Goal: Task Accomplishment & Management: Use online tool/utility

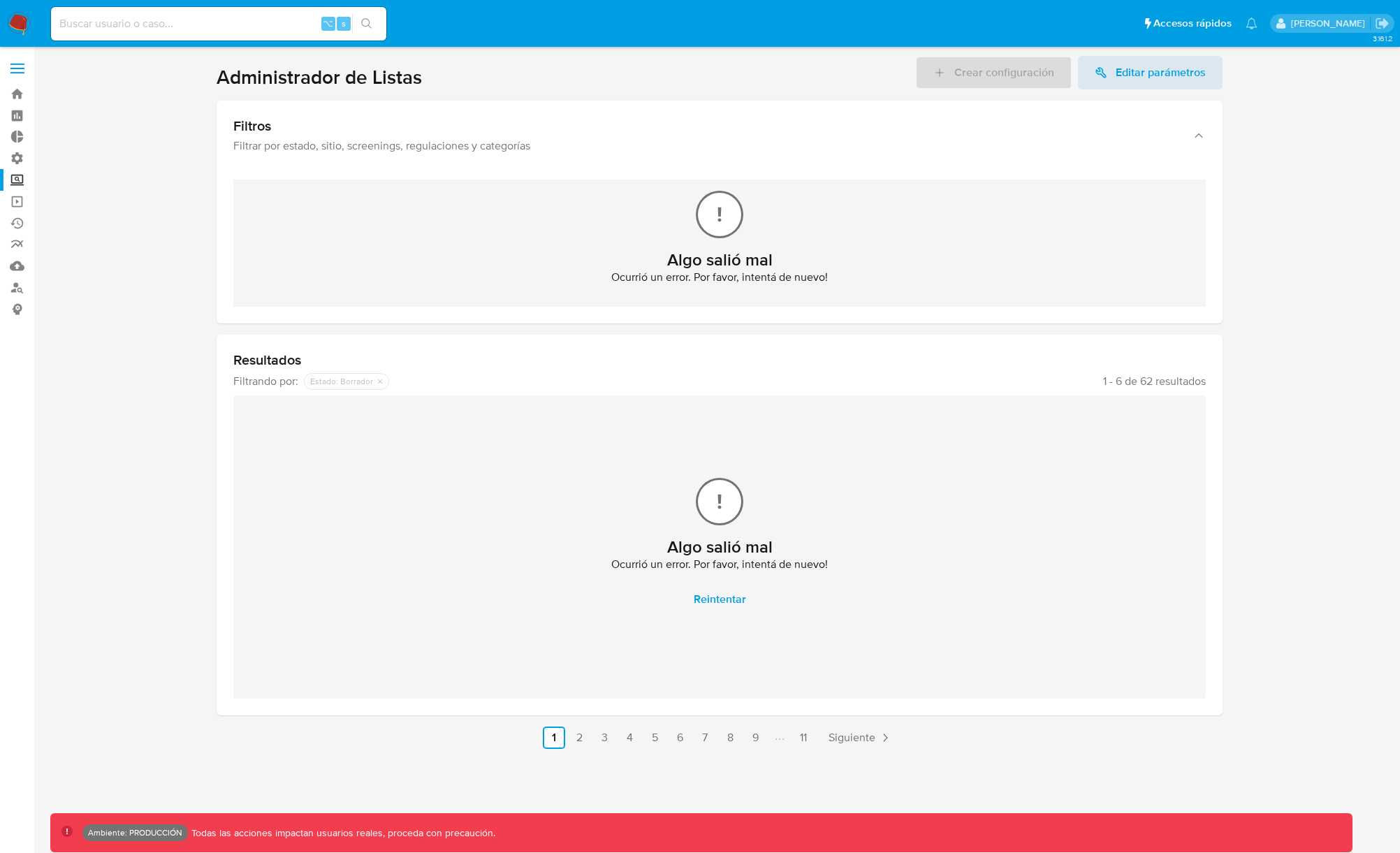
click at [103, 309] on section at bounding box center [719, 402] width 1339 height 693
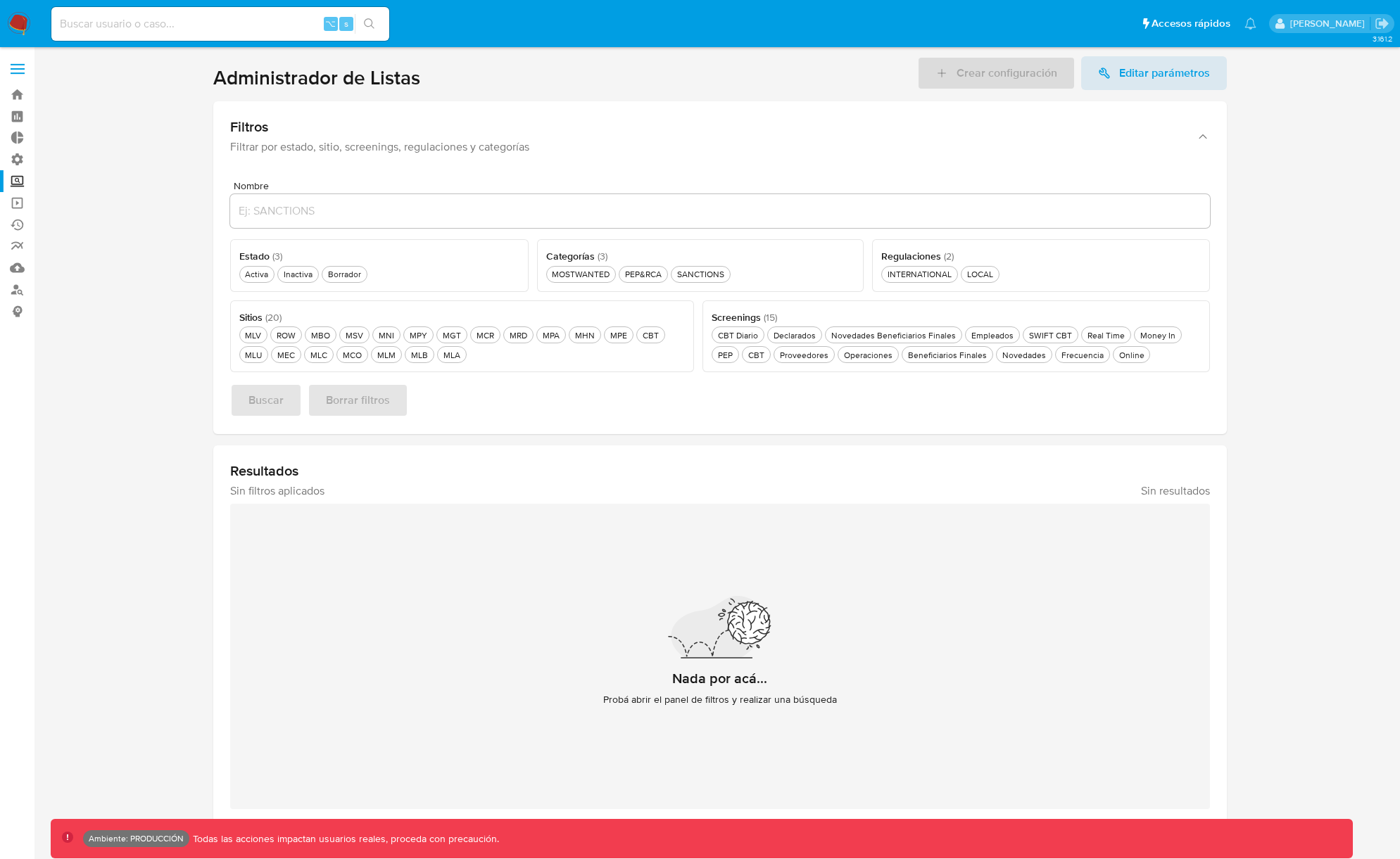
click at [149, 275] on section at bounding box center [719, 441] width 1338 height 769
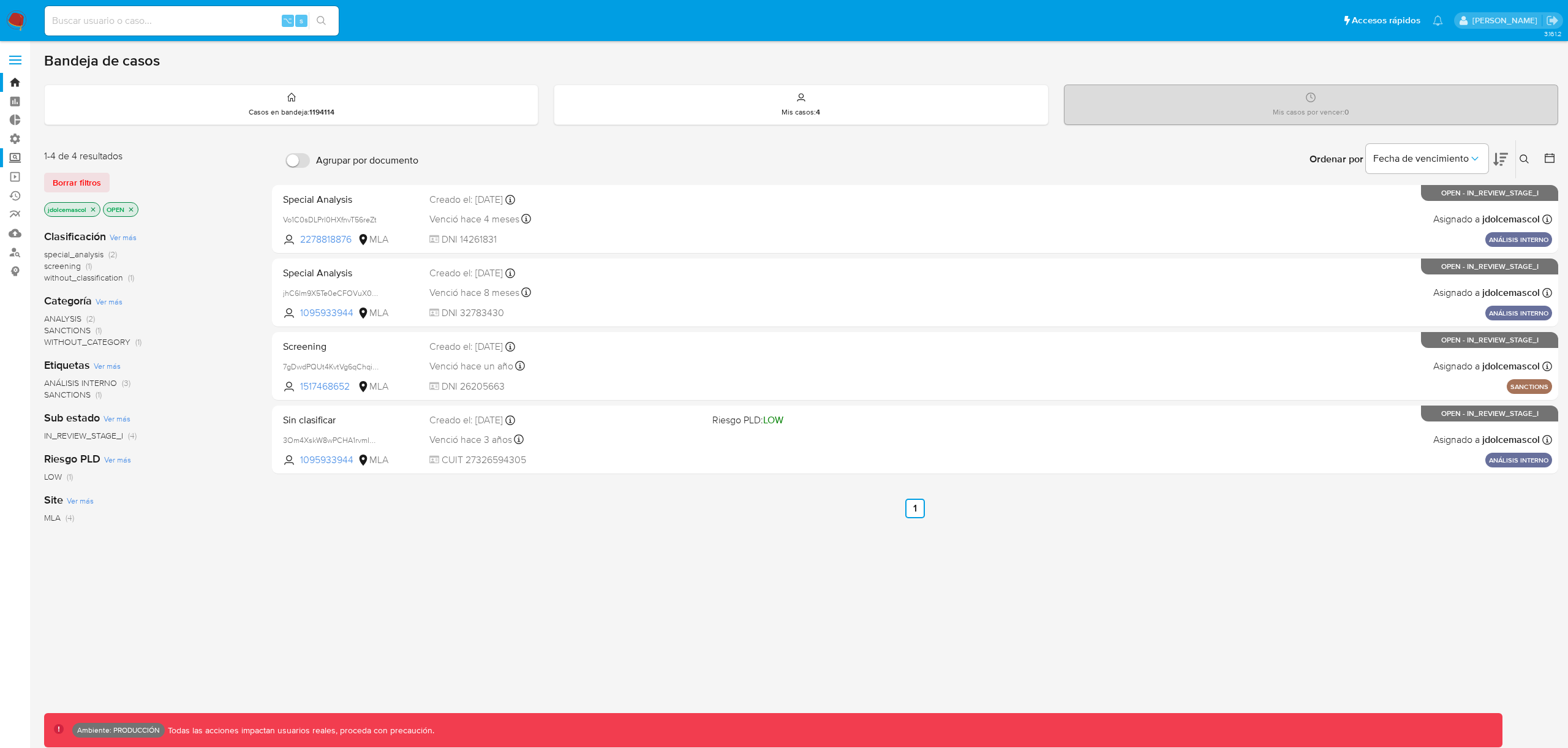
click at [7, 163] on label "Screening" at bounding box center [72, 157] width 145 height 19
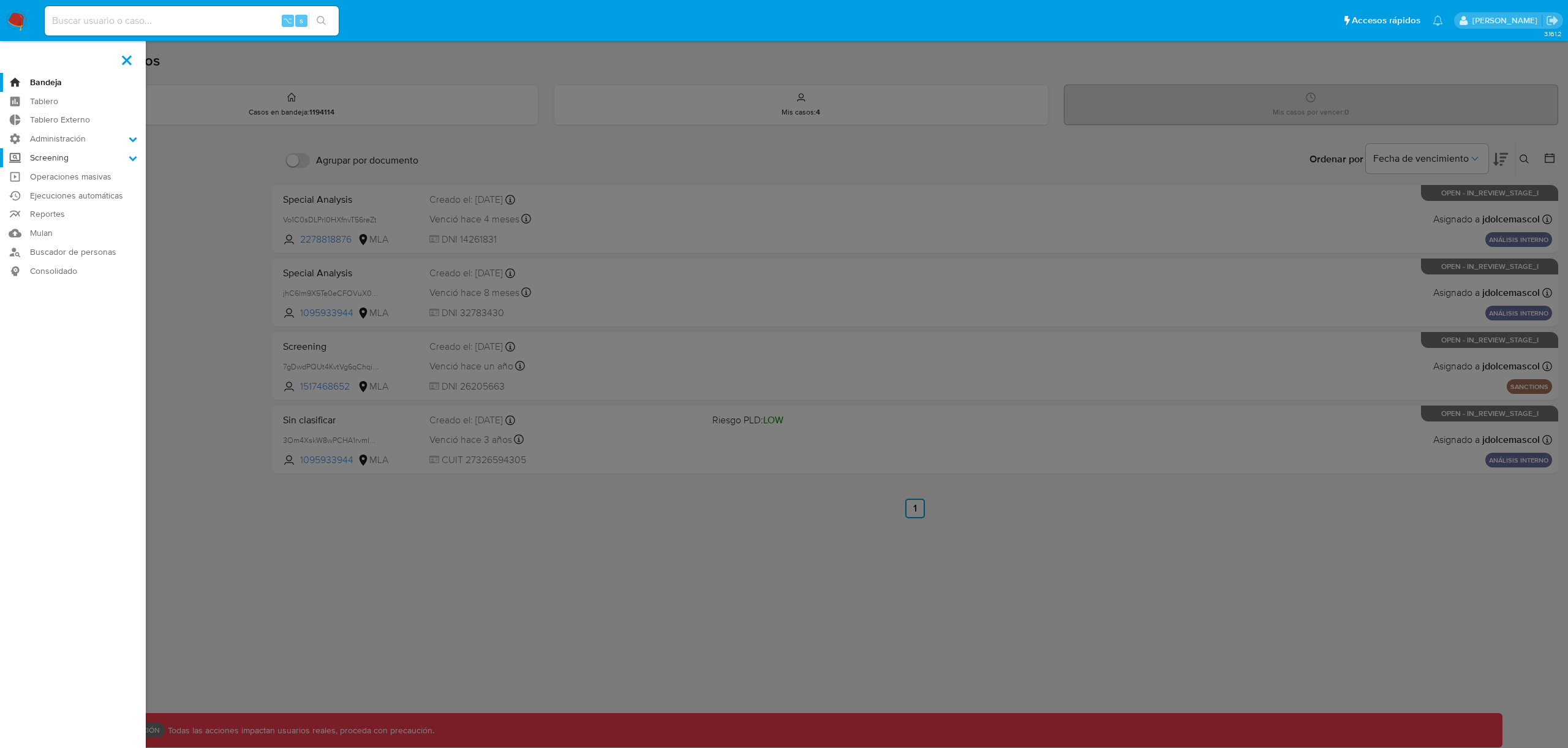
click at [0, 0] on input "Screening" at bounding box center [0, 0] width 0 height 0
click at [79, 179] on link "Administrador de Listas" at bounding box center [72, 175] width 145 height 15
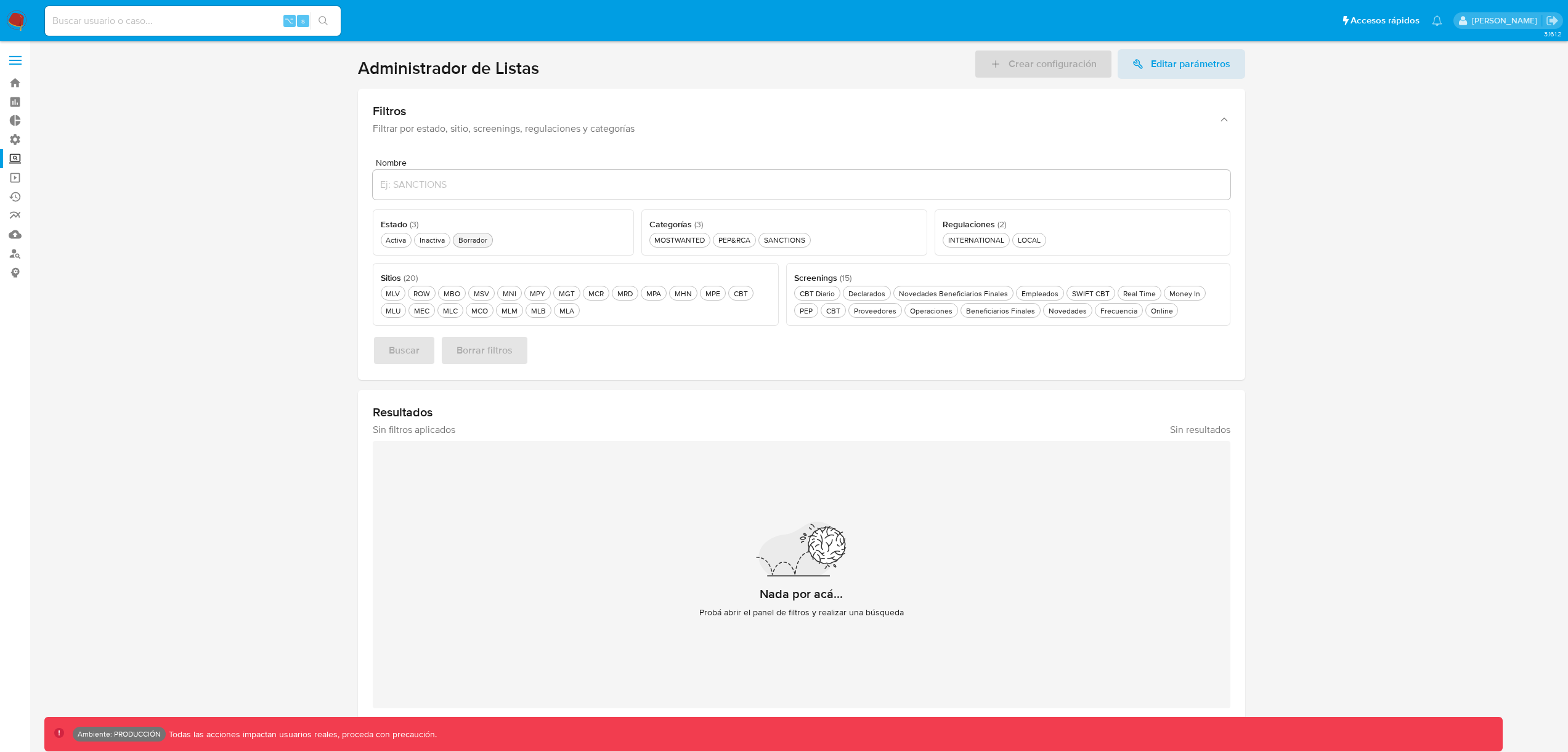
click at [466, 245] on button "Borrador Borrador" at bounding box center [473, 240] width 40 height 15
click at [416, 354] on span "Buscar" at bounding box center [404, 350] width 31 height 27
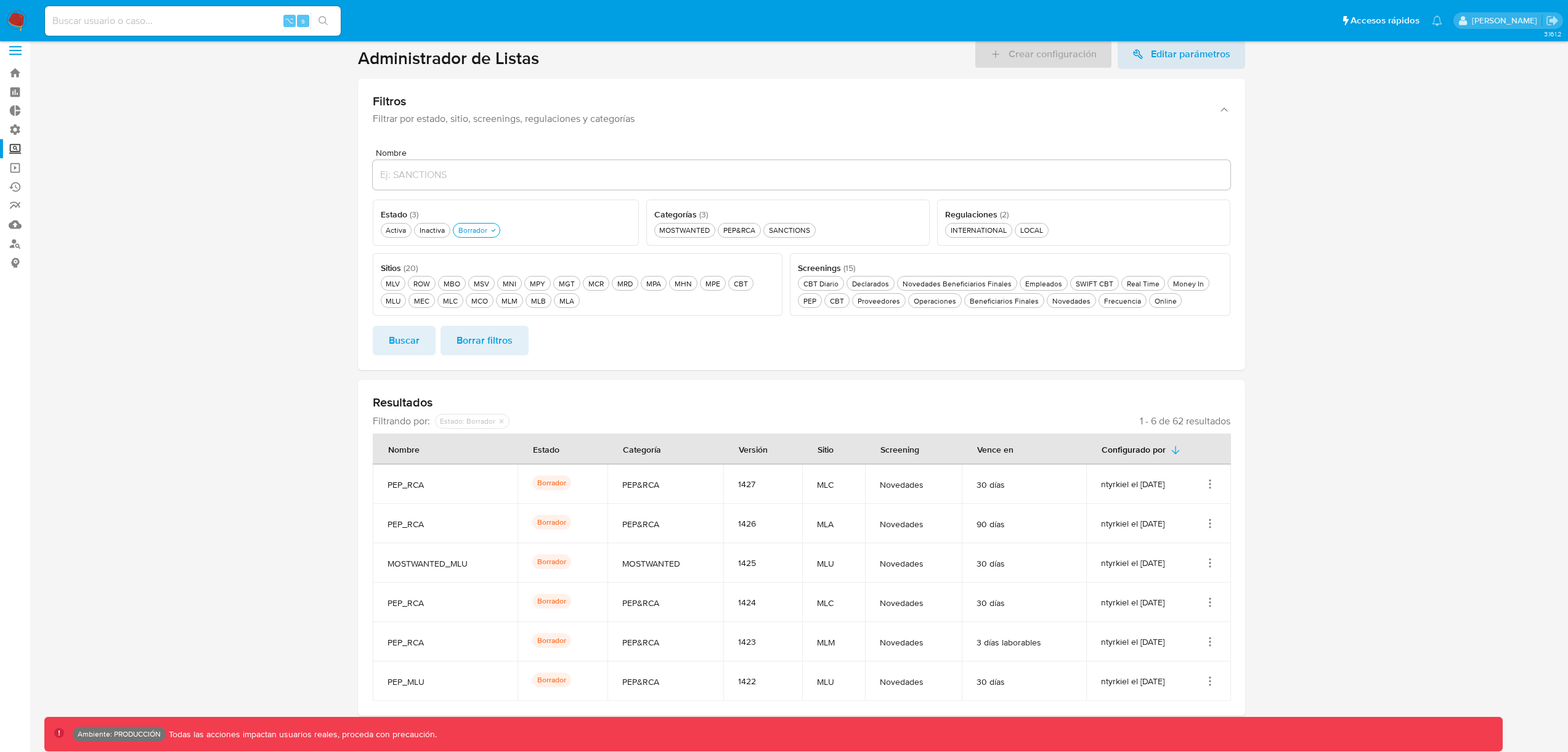
scroll to position [55, 0]
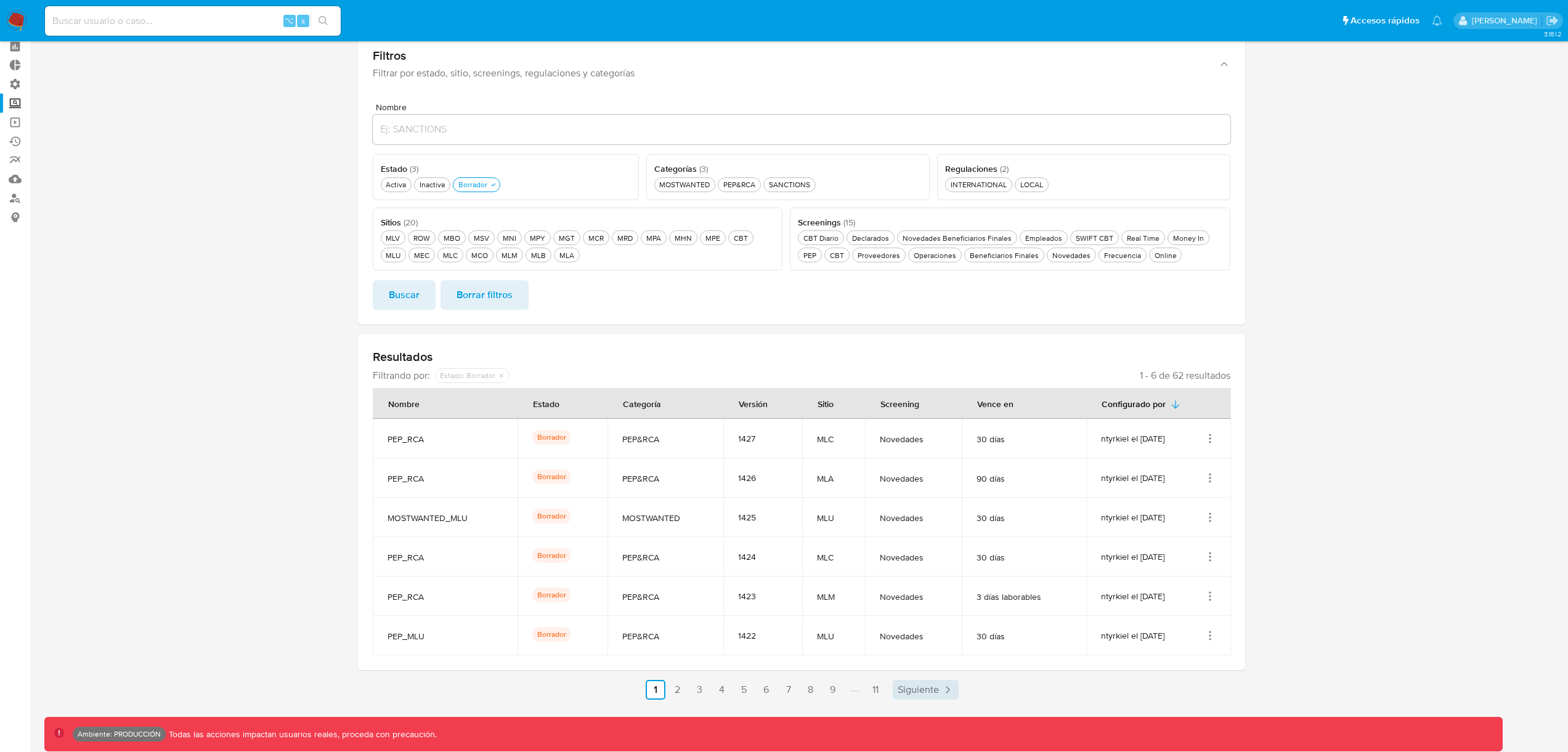
click at [933, 695] on span "Siguiente" at bounding box center [919, 690] width 41 height 10
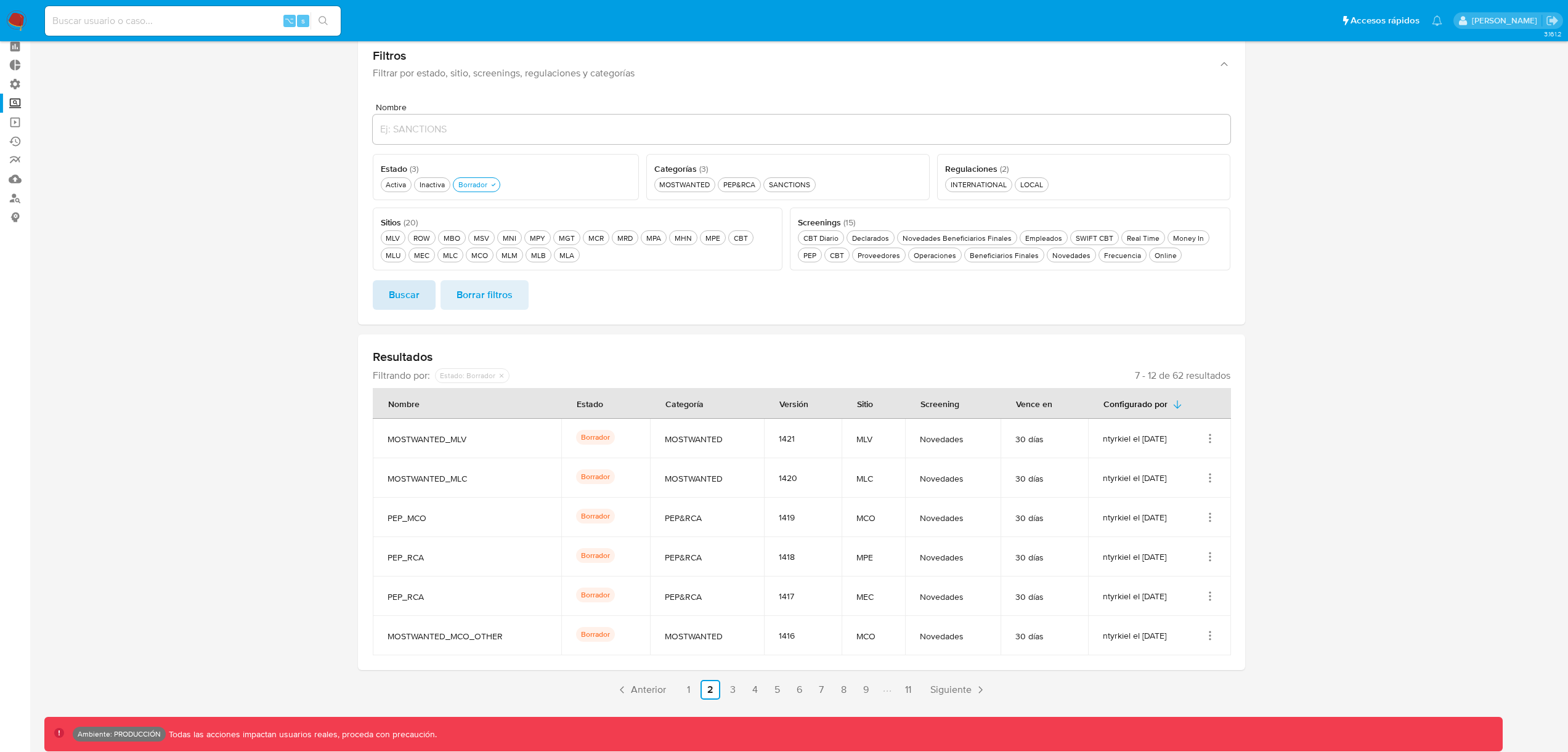
drag, startPoint x: 392, startPoint y: 240, endPoint x: 400, endPoint y: 282, distance: 42.8
click at [392, 241] on div "MLV MLV" at bounding box center [392, 238] width 19 height 11
click at [401, 283] on span "Buscar" at bounding box center [404, 295] width 31 height 27
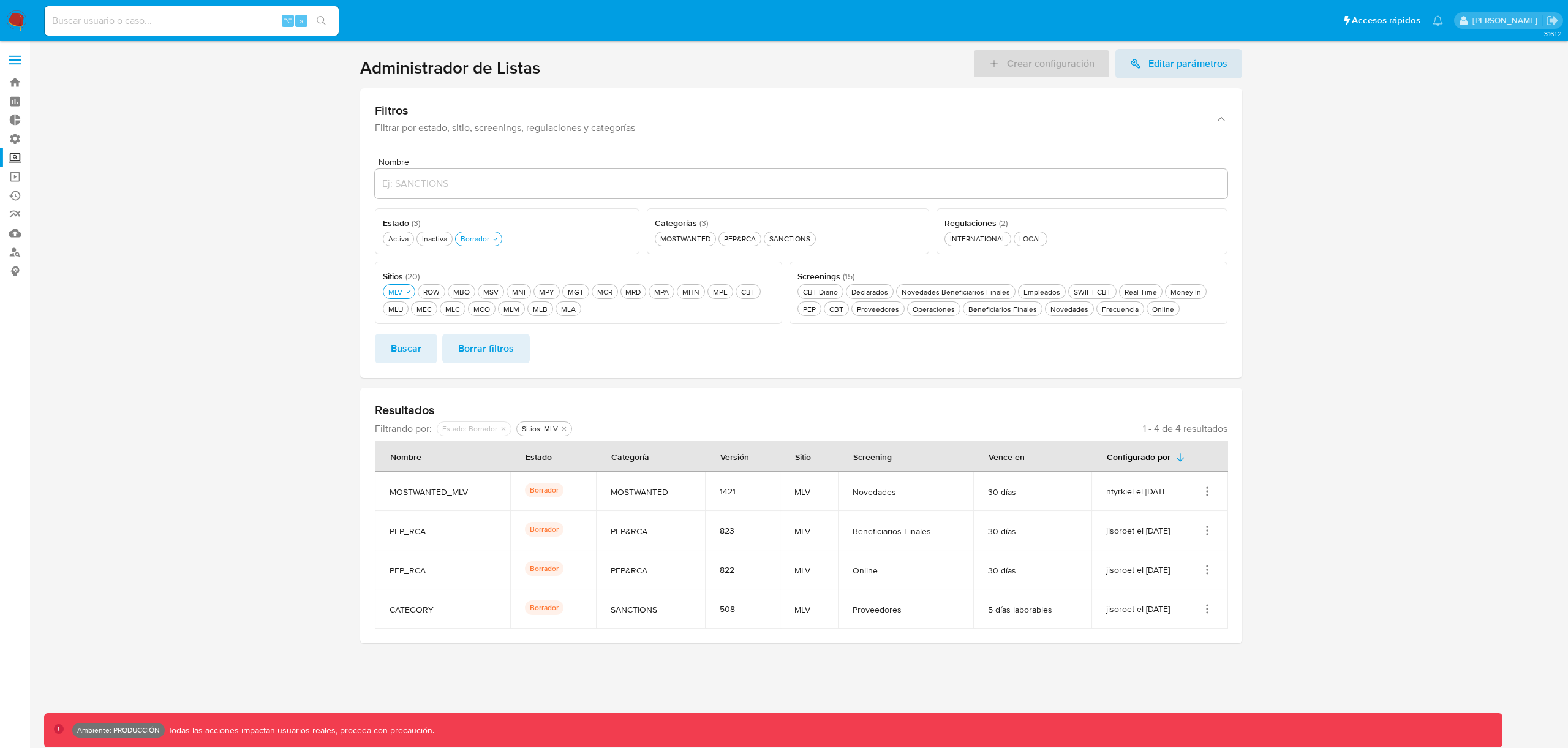
drag, startPoint x: 500, startPoint y: 339, endPoint x: 477, endPoint y: 346, distance: 24.0
click at [500, 339] on span "Borrar filtros" at bounding box center [486, 349] width 56 height 27
drag, startPoint x: 469, startPoint y: 242, endPoint x: 463, endPoint y: 282, distance: 40.4
click at [469, 243] on div "Borrador Borrador" at bounding box center [475, 238] width 33 height 11
drag, startPoint x: 410, startPoint y: 358, endPoint x: 363, endPoint y: 394, distance: 59.2
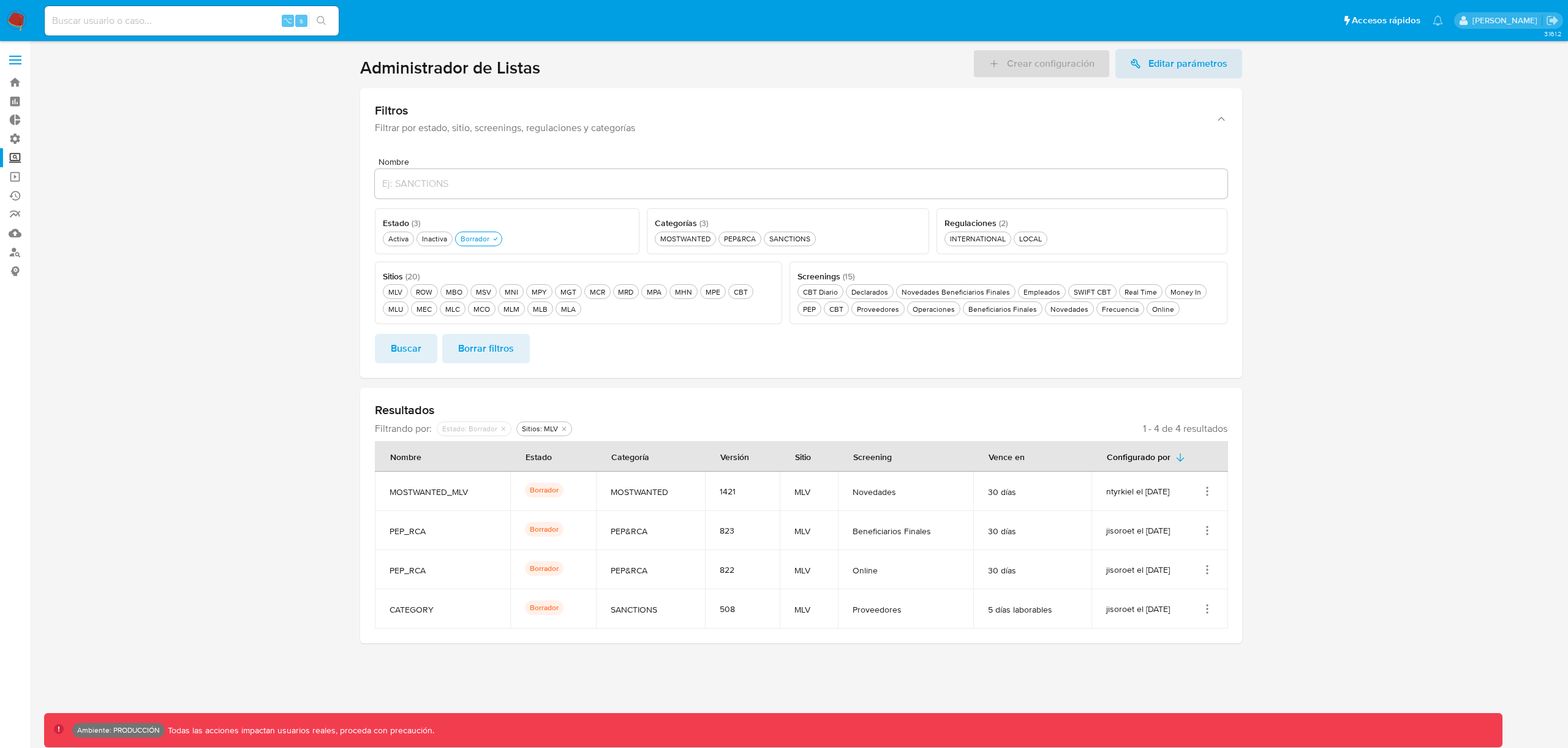
click at [410, 358] on span "Buscar" at bounding box center [405, 349] width 30 height 27
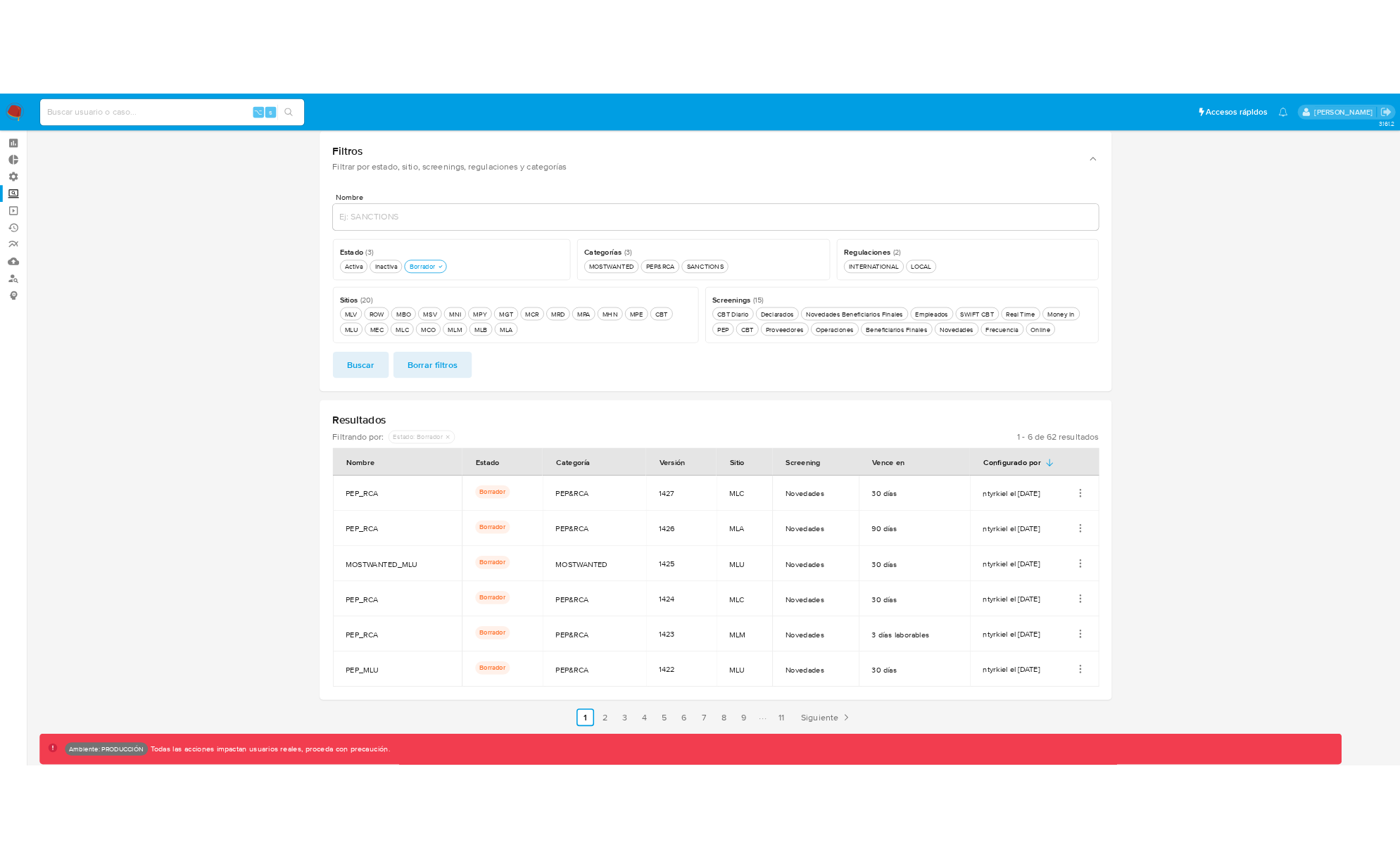
scroll to position [63, 0]
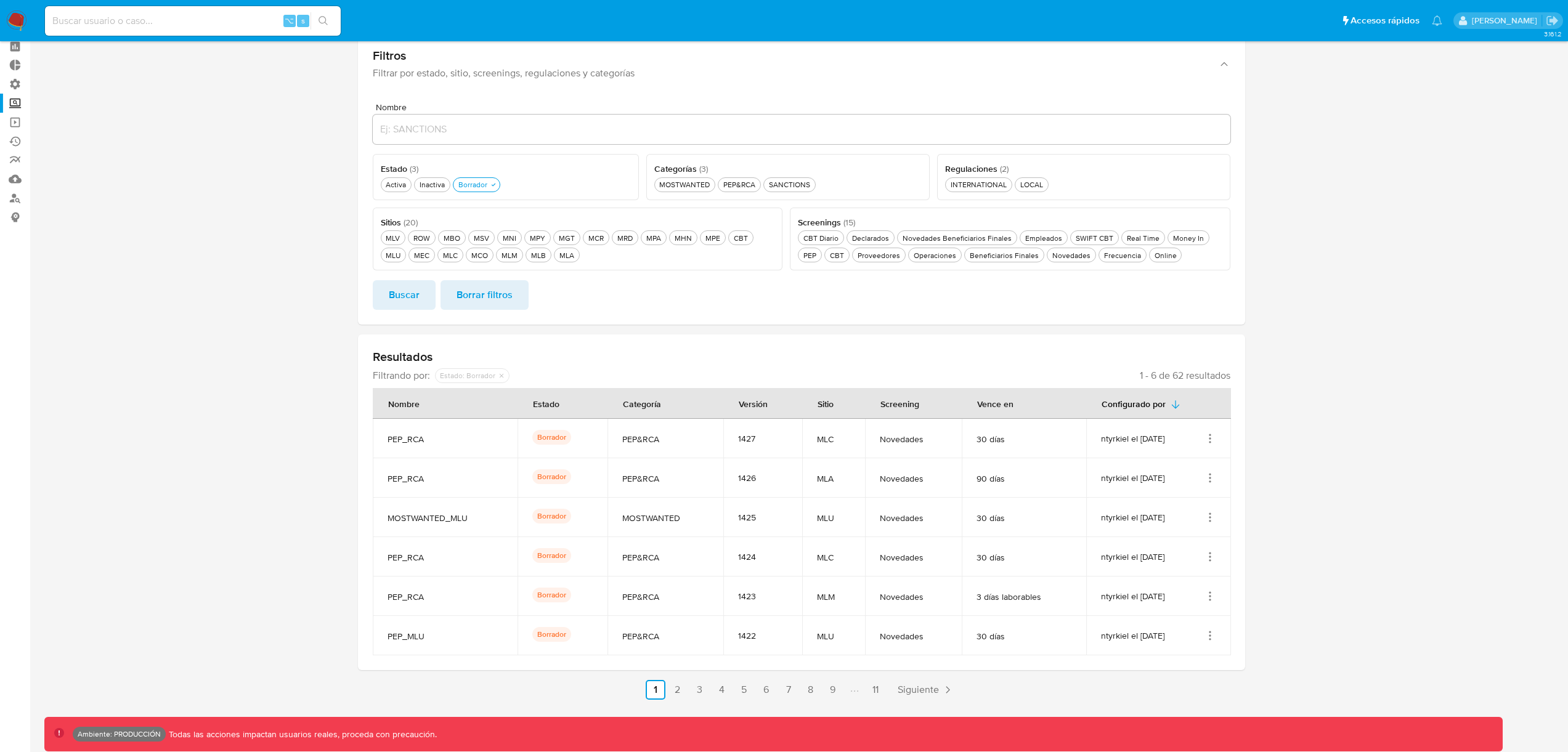
click at [900, 692] on span "Siguiente" at bounding box center [919, 690] width 41 height 10
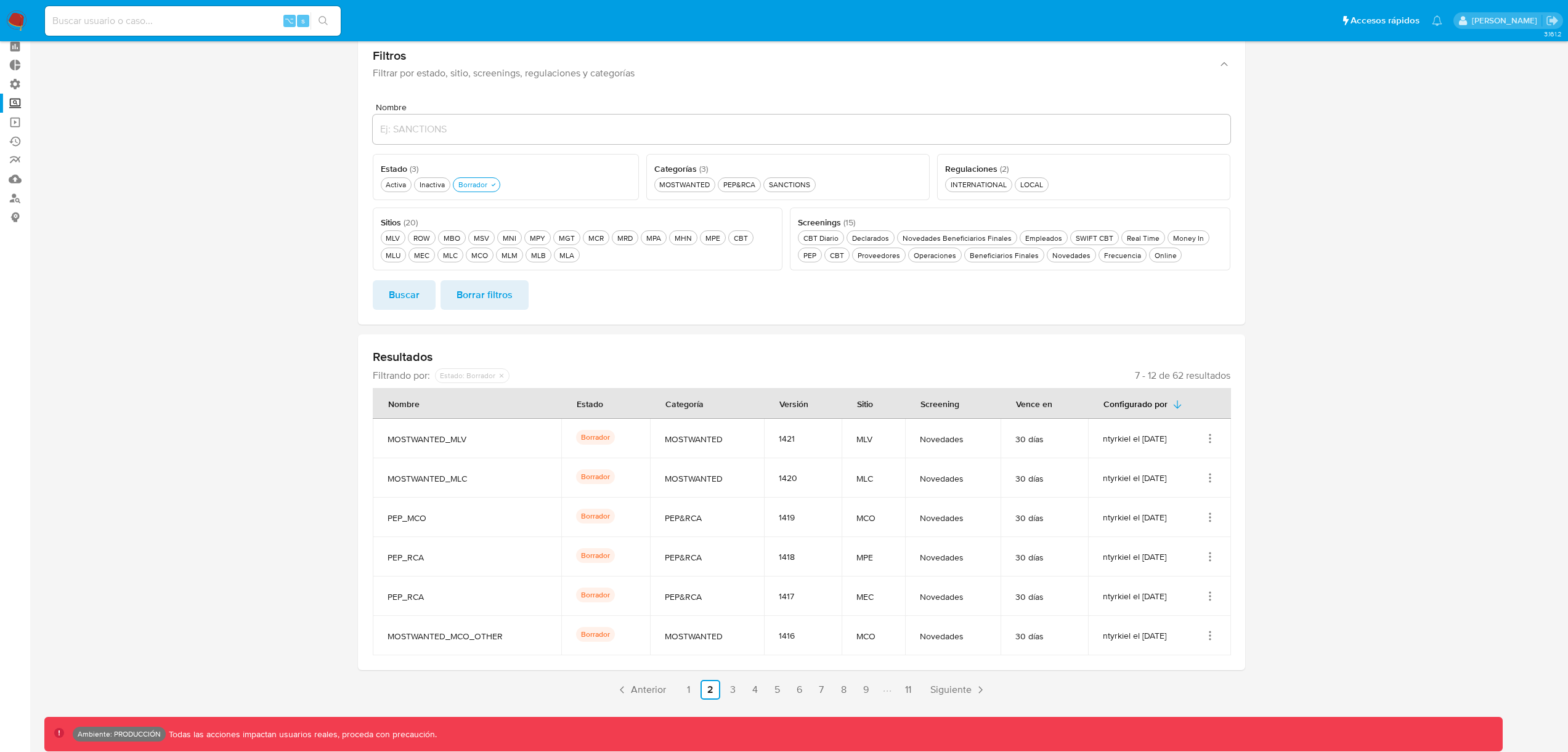
click at [673, 692] on ul "Anterior 1 2 3 4 5 6 7 8 9 11 Siguiente" at bounding box center [801, 690] width 887 height 20
click at [667, 692] on link "Anterior" at bounding box center [641, 690] width 60 height 20
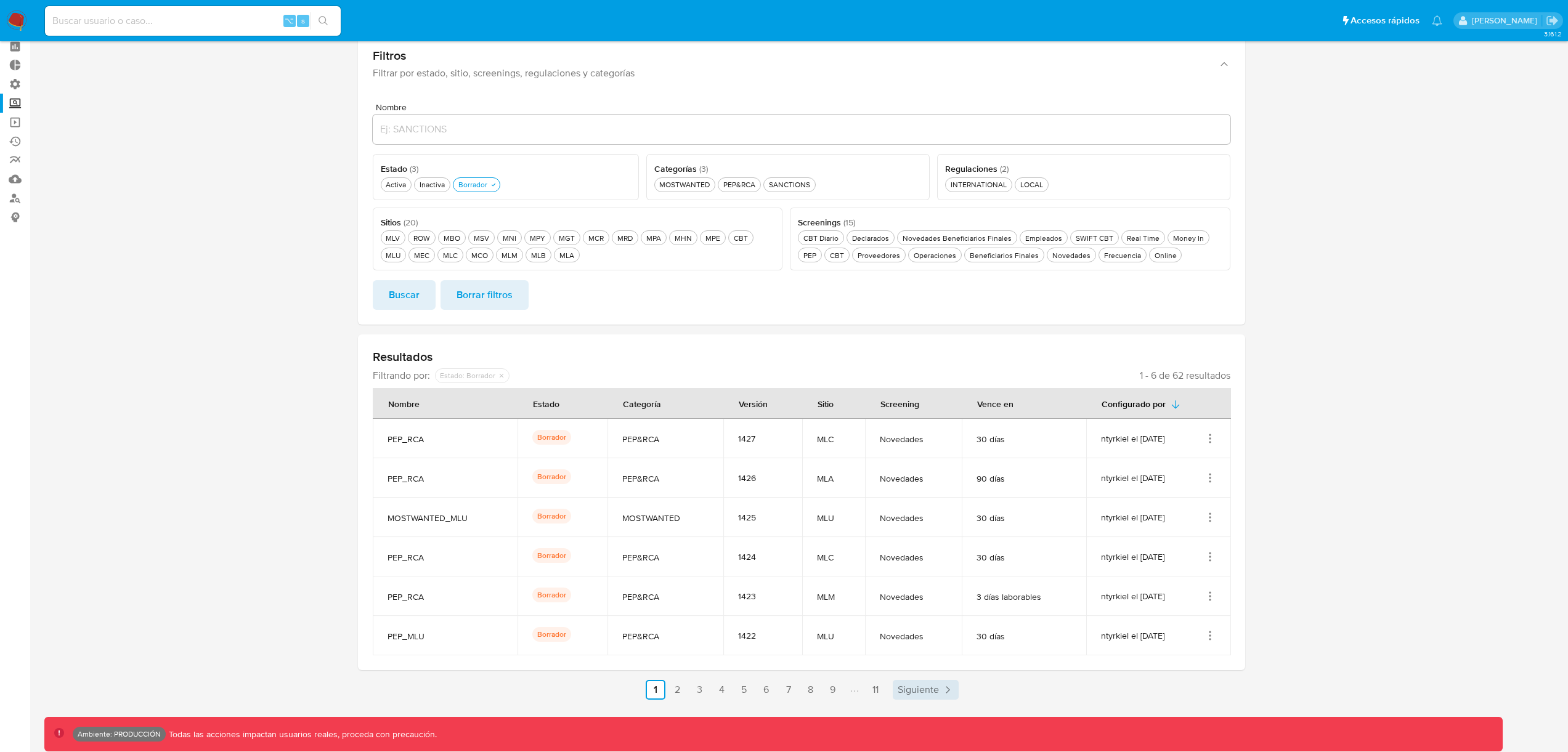
click at [919, 689] on span "Siguiente" at bounding box center [919, 690] width 41 height 10
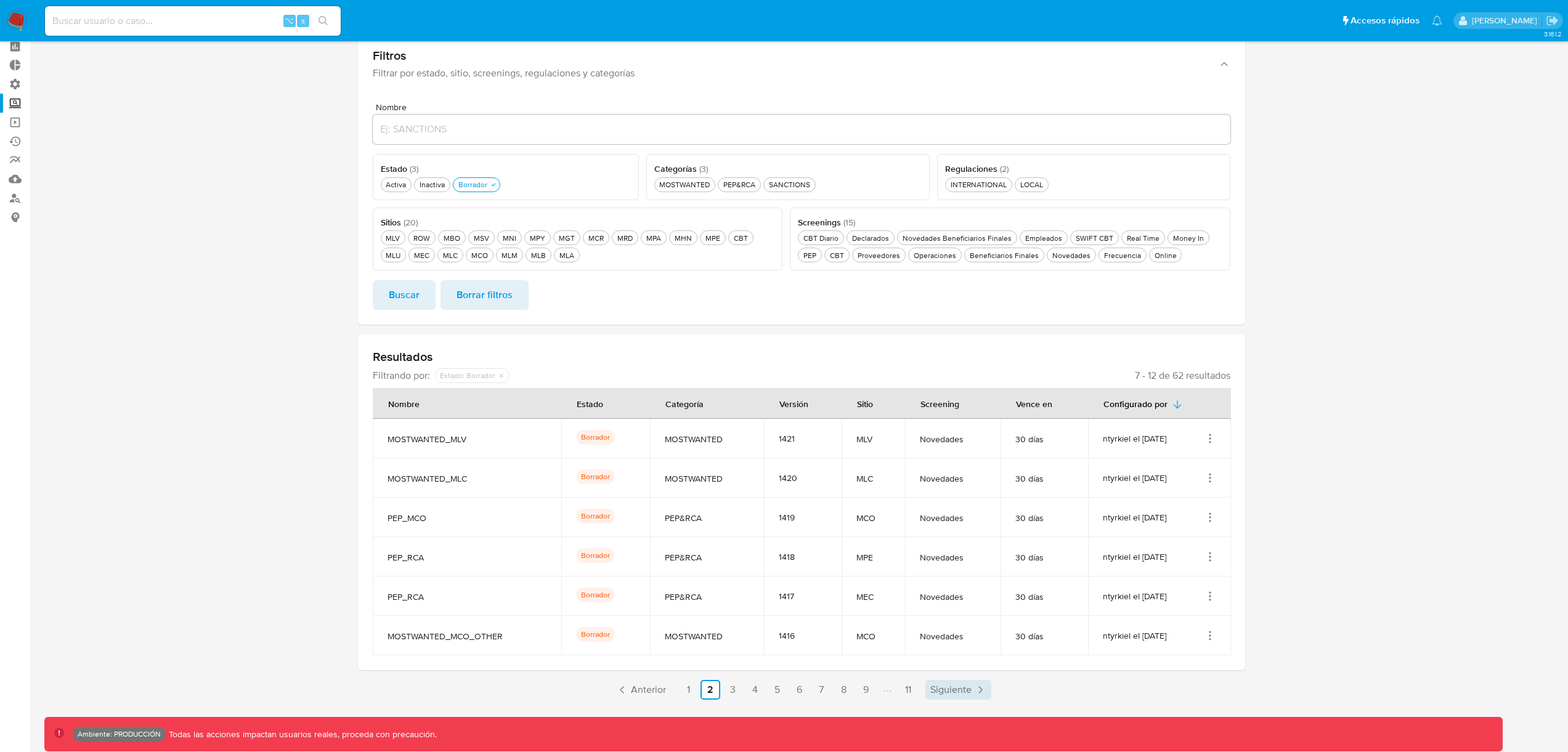
click at [938, 692] on span "Siguiente" at bounding box center [951, 690] width 41 height 10
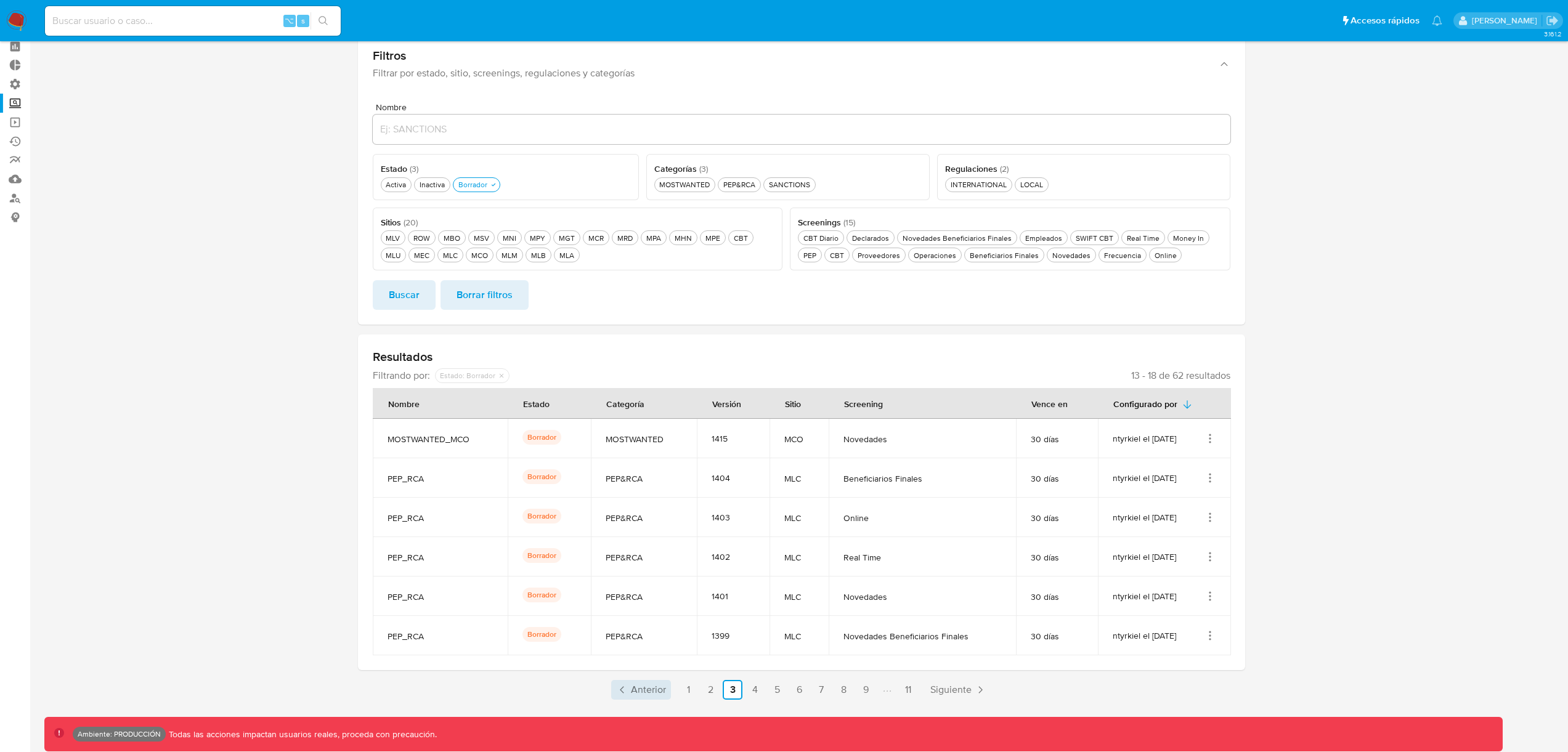
click at [653, 693] on span "Anterior" at bounding box center [648, 690] width 35 height 10
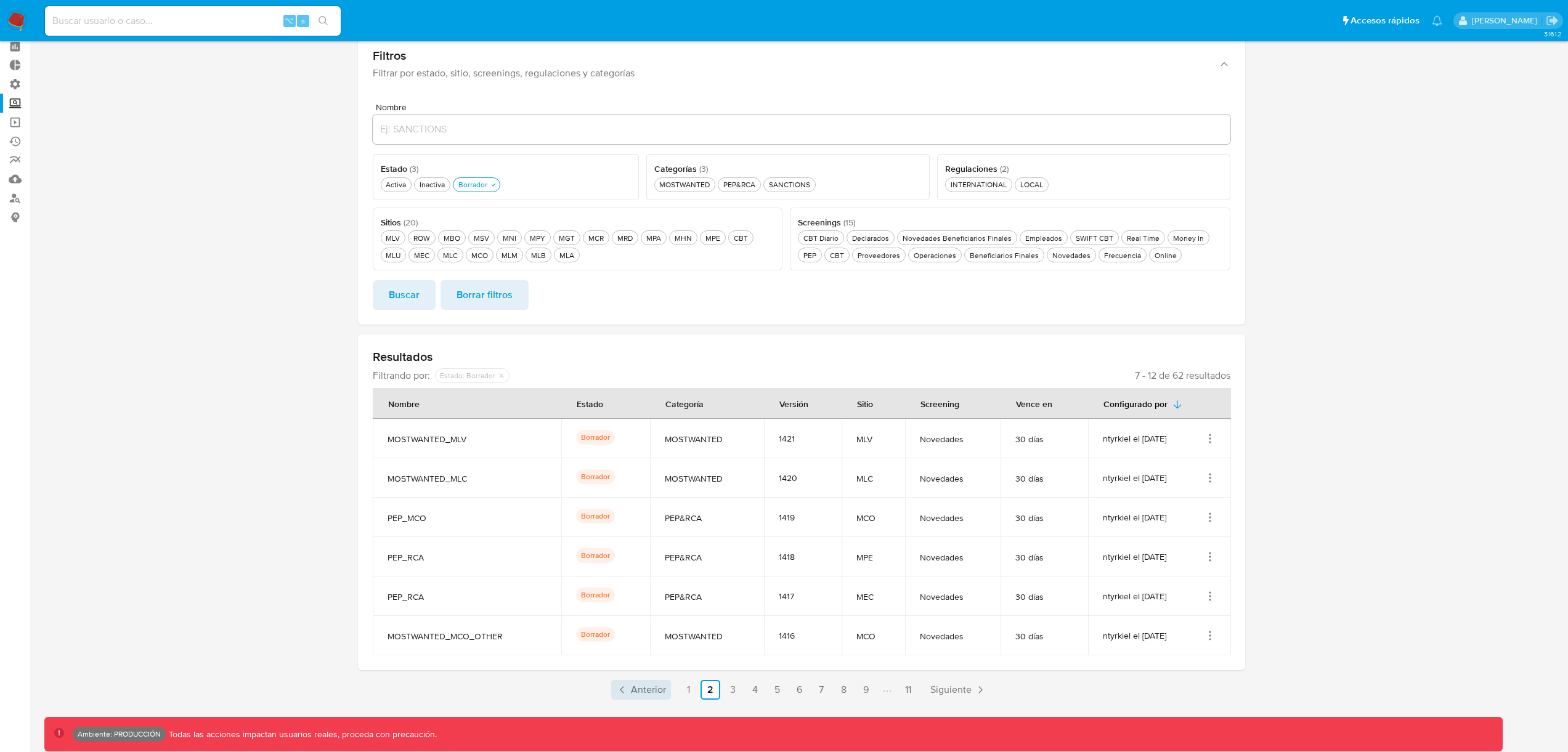
click at [653, 693] on span "Anterior" at bounding box center [648, 690] width 35 height 10
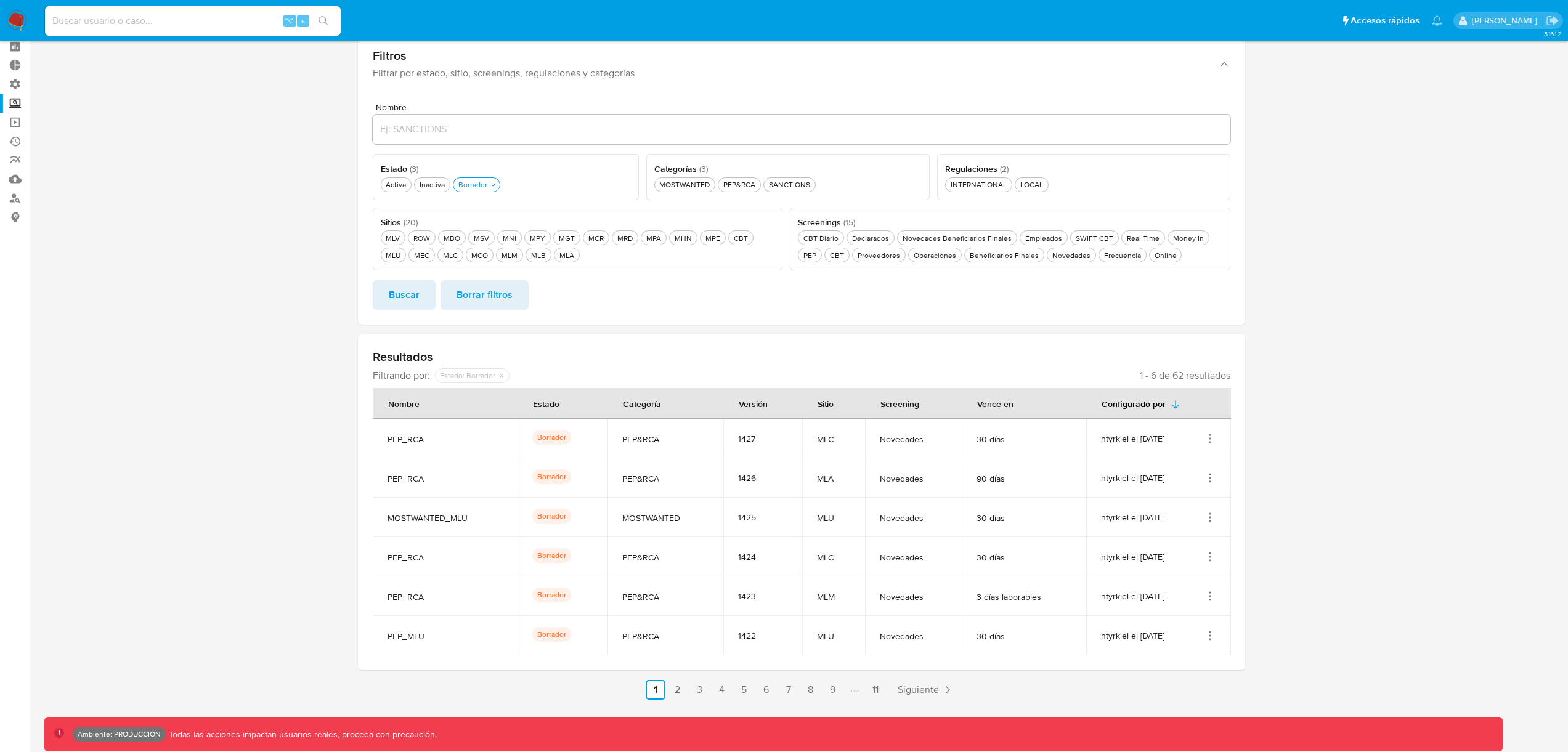
click at [1214, 431] on td "ntyrkiel el 22/09/2025" at bounding box center [1158, 438] width 145 height 39
click at [1211, 439] on icon "Acciones" at bounding box center [1210, 439] width 12 height 12
click at [1163, 469] on button "Ver detalles" at bounding box center [1161, 467] width 111 height 32
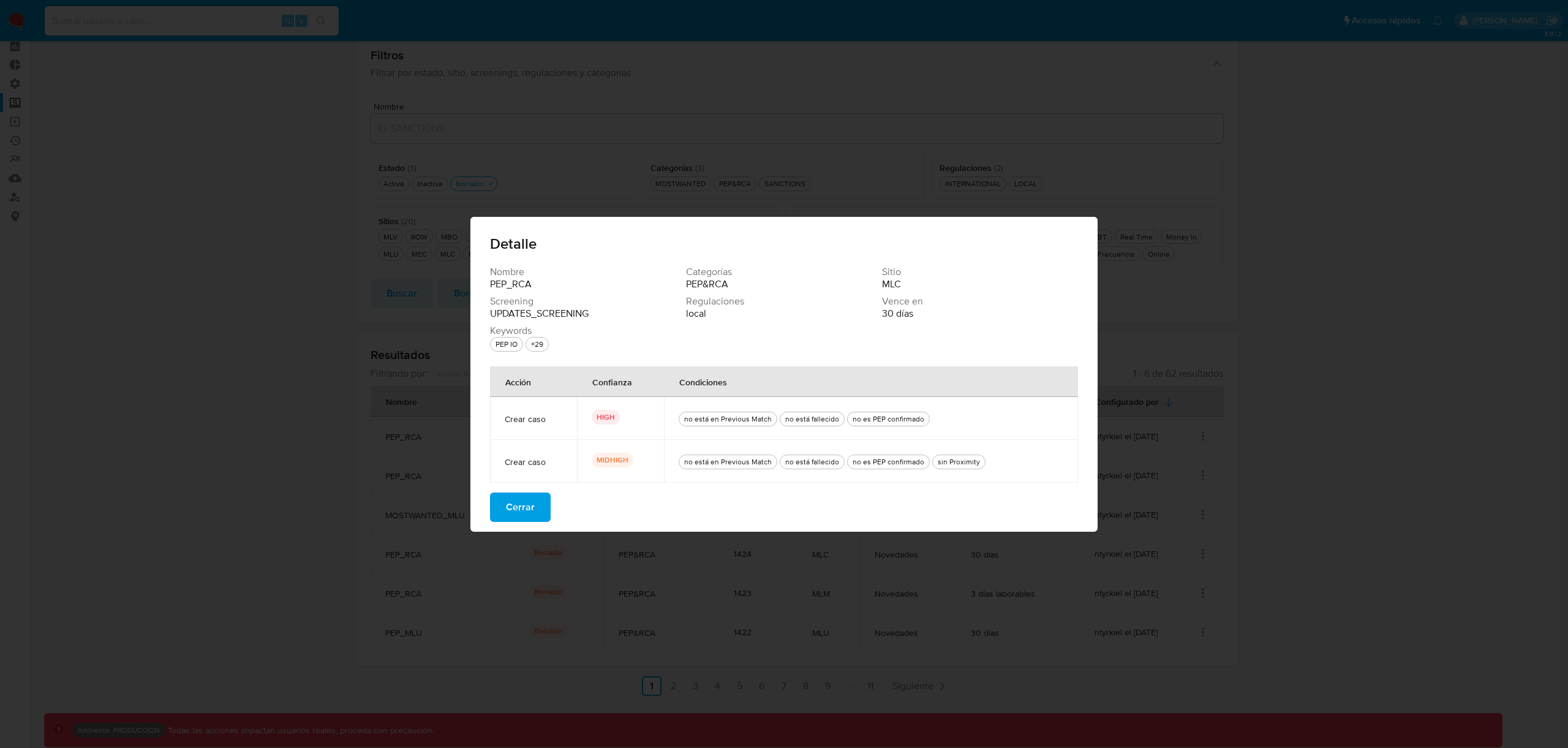
click at [504, 510] on button "Cerrar" at bounding box center [521, 507] width 61 height 29
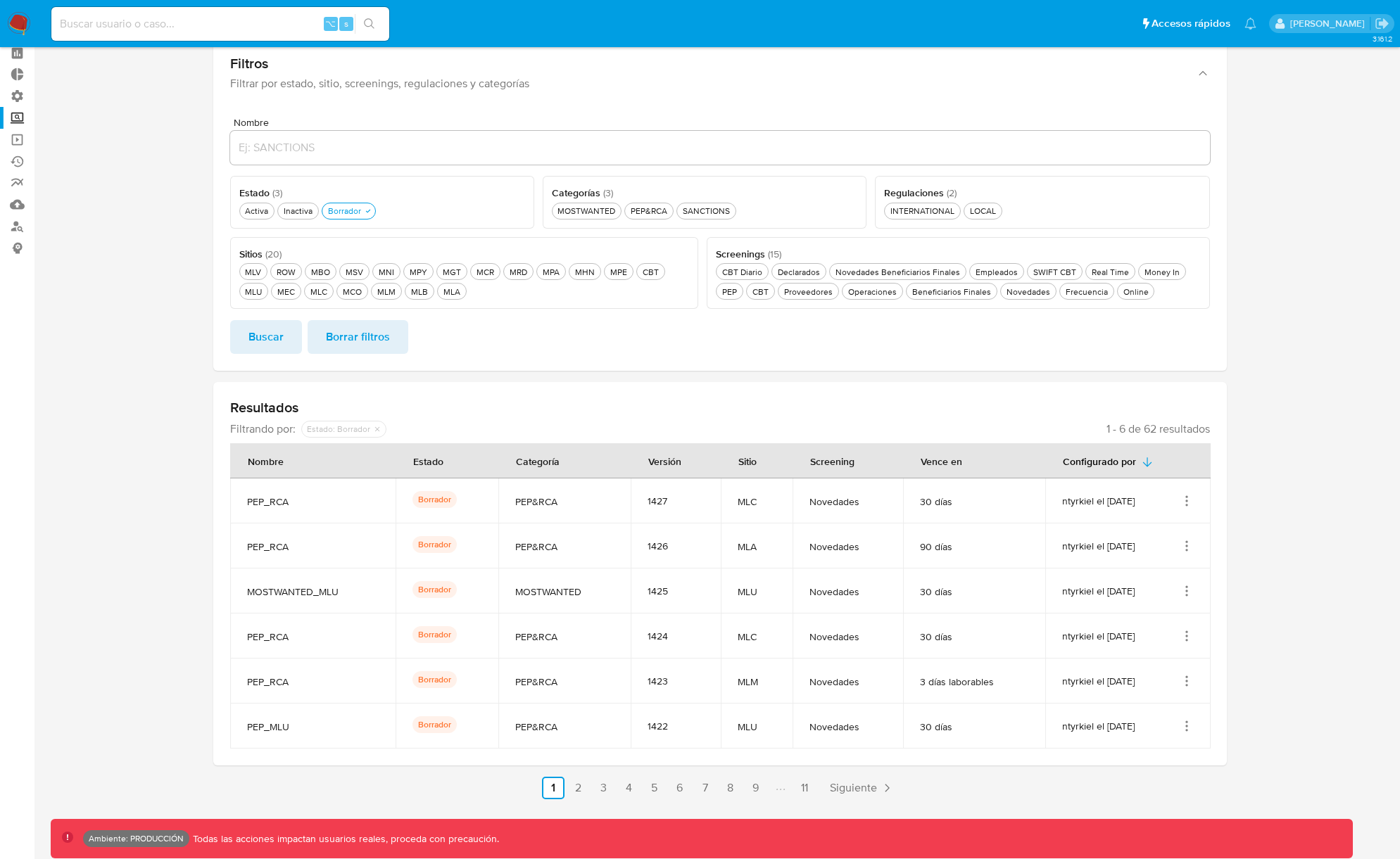
drag, startPoint x: 1299, startPoint y: 359, endPoint x: 518, endPoint y: 367, distance: 781.0
click at [1284, 363] on section at bounding box center [719, 396] width 1338 height 806
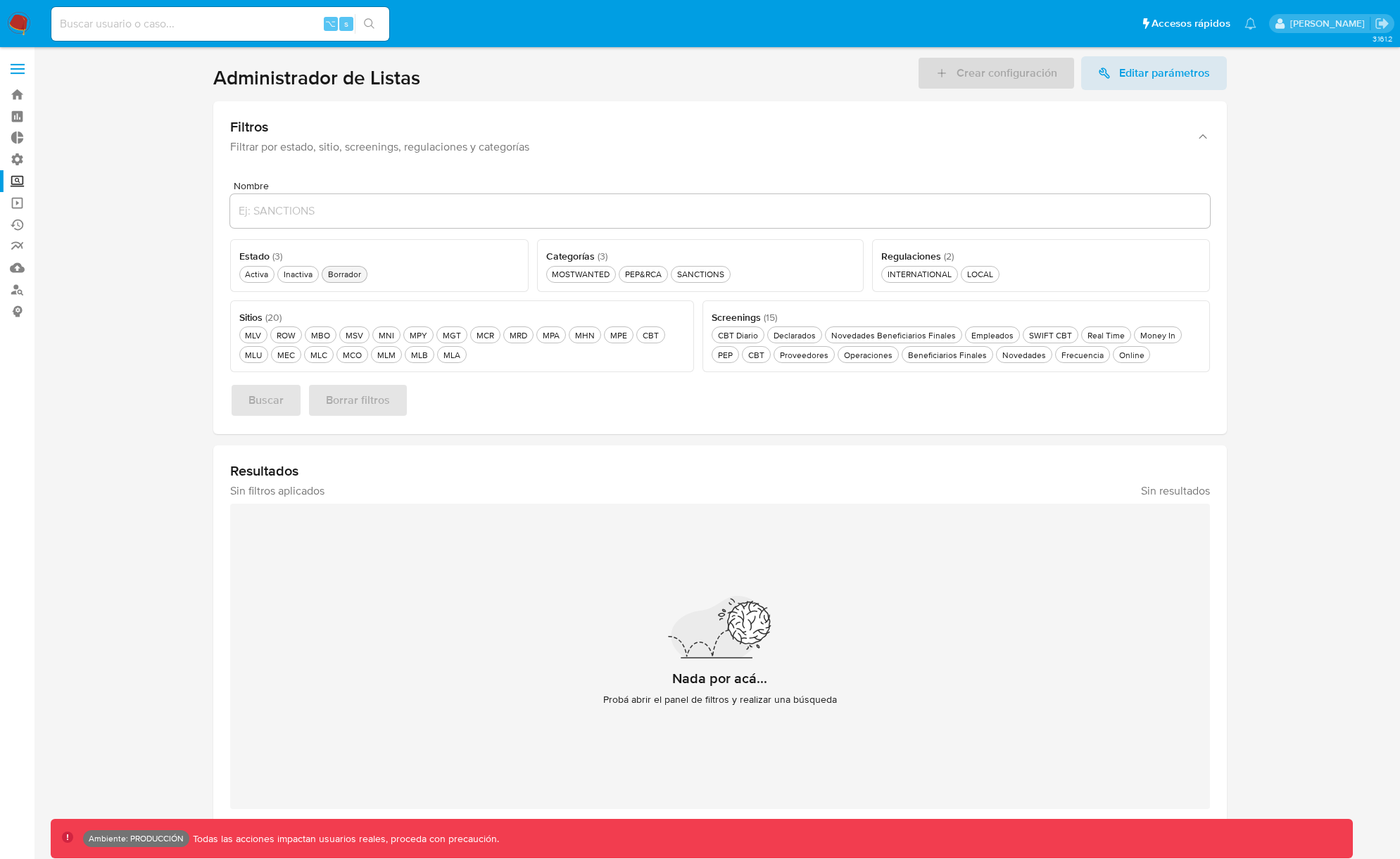
click at [342, 279] on div "Borrador Borrador" at bounding box center [344, 274] width 38 height 12
click at [262, 278] on div "Activa Activa" at bounding box center [256, 274] width 29 height 12
drag, startPoint x: 339, startPoint y: 277, endPoint x: 310, endPoint y: 317, distance: 49.4
click at [339, 277] on div "Borrador Borrador" at bounding box center [353, 274] width 38 height 12
click at [736, 275] on ul "MOSTWANTED MOSTWANTED PEP&RCA PEP&RCA SANCTIONS SANCTIONS" at bounding box center [701, 273] width 309 height 19
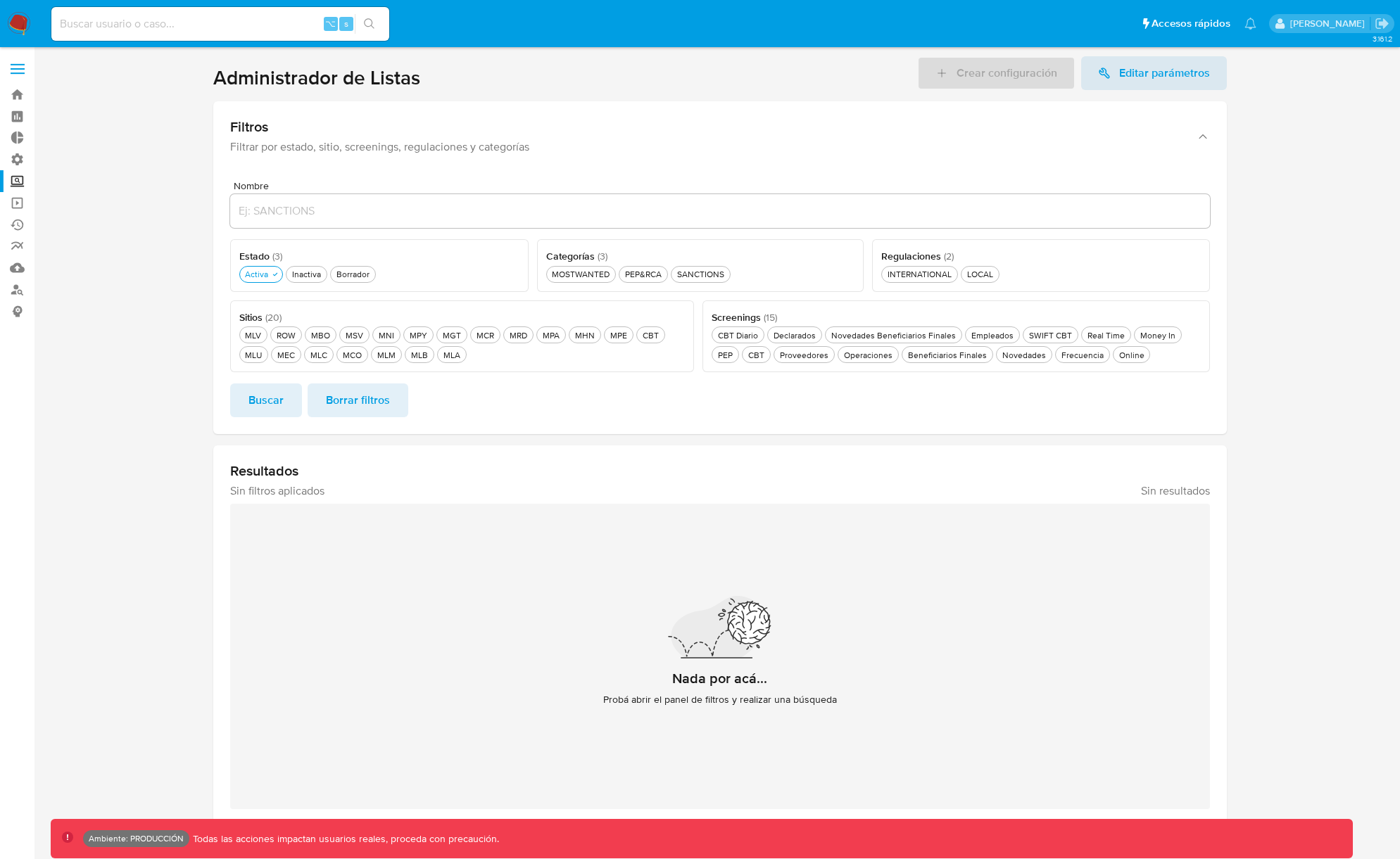
drag, startPoint x: 722, startPoint y: 274, endPoint x: 513, endPoint y: 391, distance: 239.5
click at [721, 274] on div "SANCTIONS SANCTIONS" at bounding box center [701, 274] width 53 height 12
click at [598, 274] on div "MOSTWANTED MOSTWANTED" at bounding box center [580, 274] width 63 height 12
click at [711, 282] on button "SANCTIONS SANCTIONS" at bounding box center [712, 274] width 68 height 17
click at [595, 276] on div "MOSTWANTED MOSTWANTED" at bounding box center [579, 274] width 63 height 12
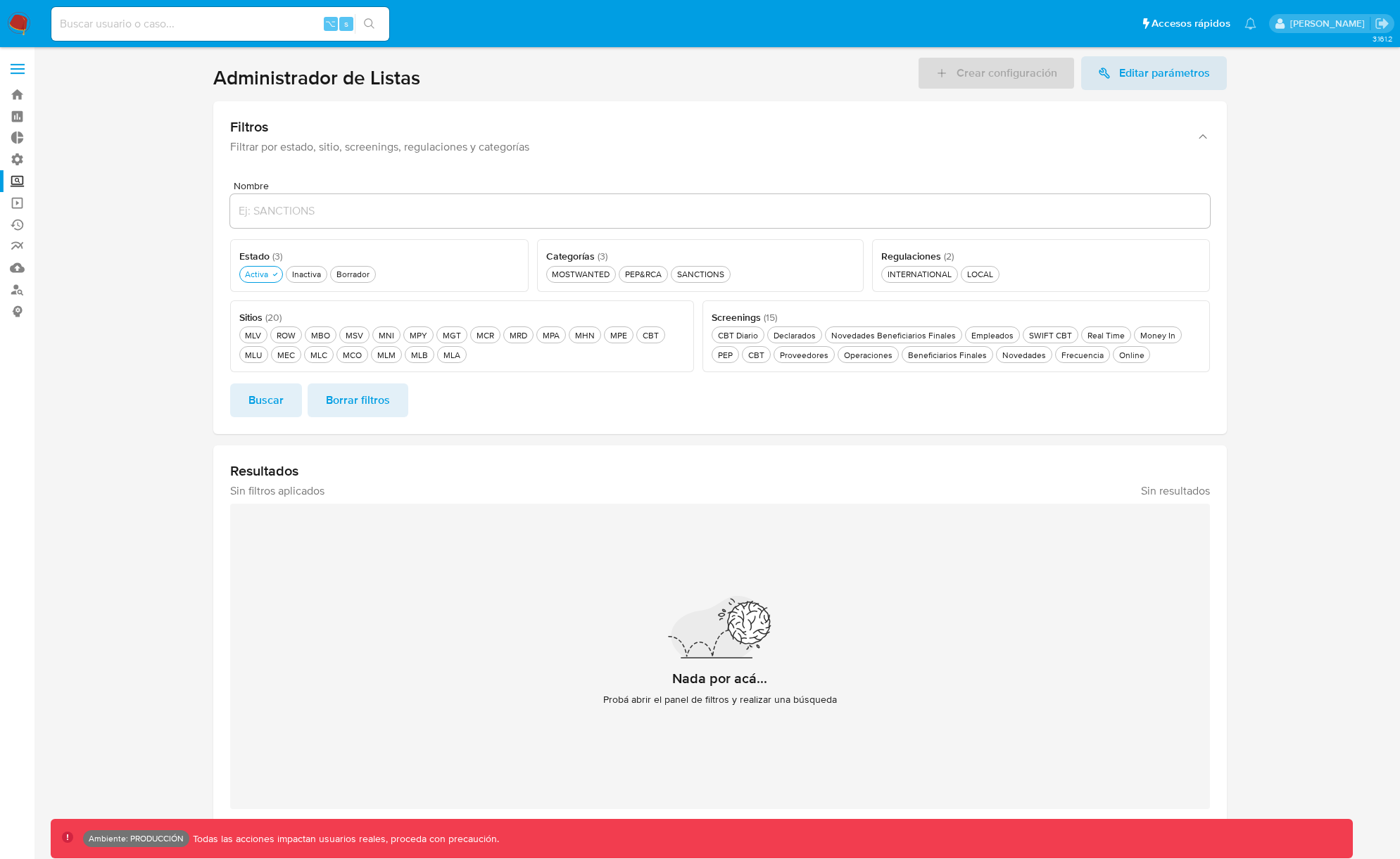
click at [261, 416] on span "Buscar" at bounding box center [265, 400] width 35 height 31
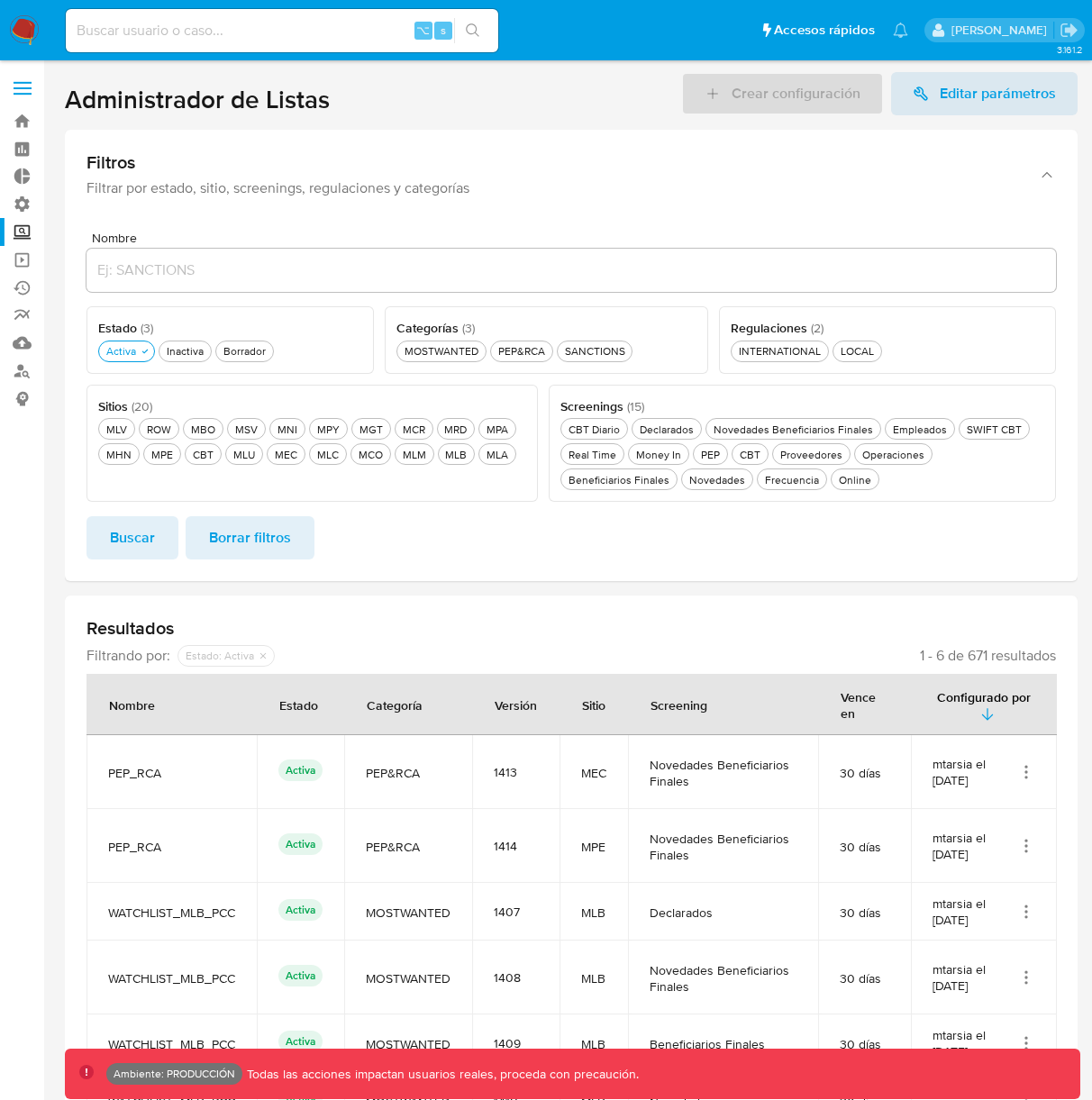
drag, startPoint x: 514, startPoint y: 515, endPoint x: 505, endPoint y: 522, distance: 11.4
click at [515, 516] on div "Buscar Borrar filtros" at bounding box center [571, 537] width 970 height 43
